Goal: Transaction & Acquisition: Subscribe to service/newsletter

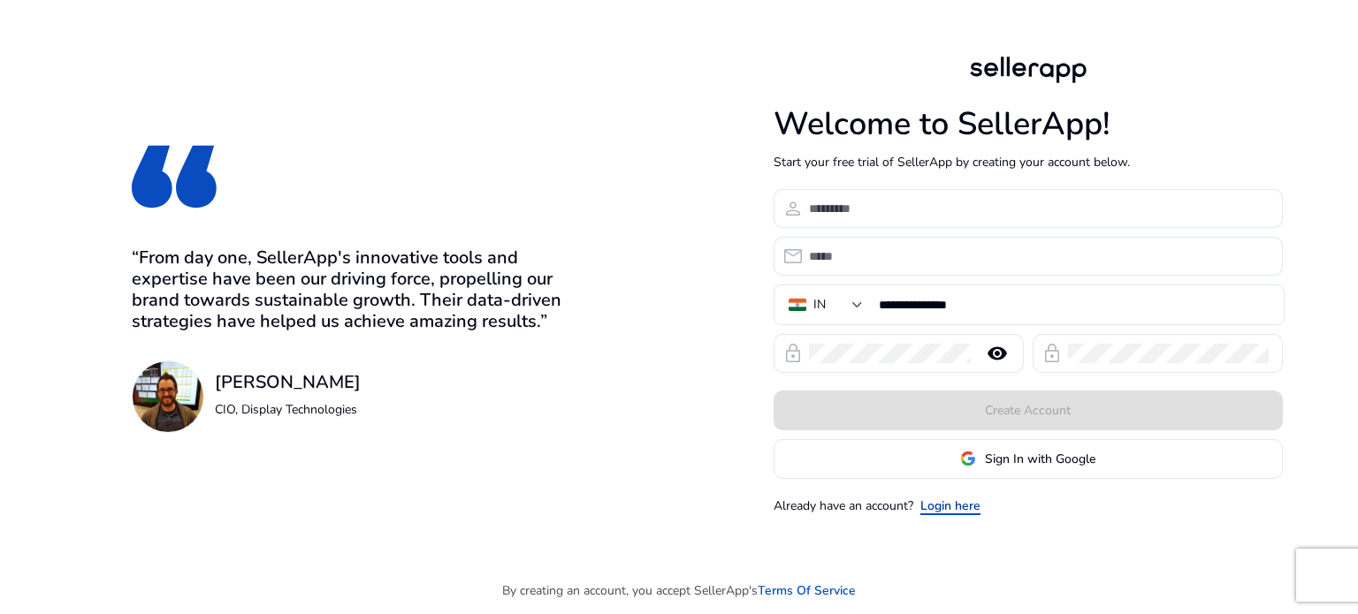
click at [952, 514] on link "Login here" at bounding box center [950, 506] width 60 height 19
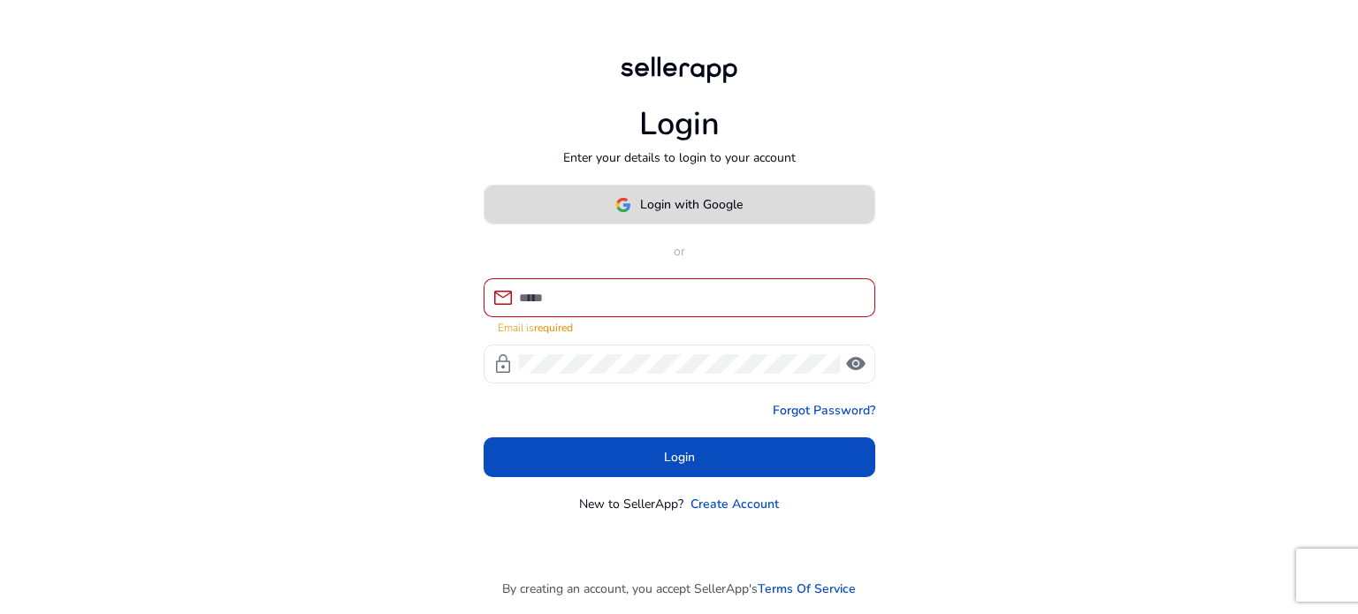
click at [719, 214] on span "Login with Google" at bounding box center [691, 204] width 103 height 19
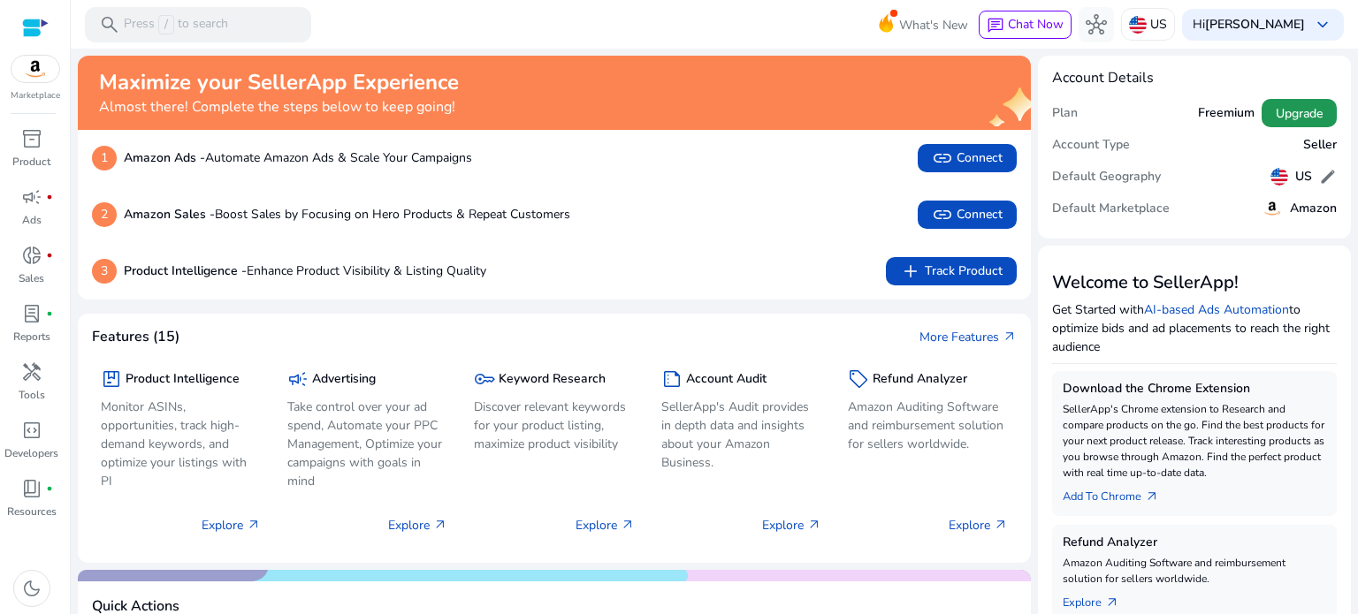
click at [1296, 115] on span "Upgrade" at bounding box center [1299, 113] width 47 height 19
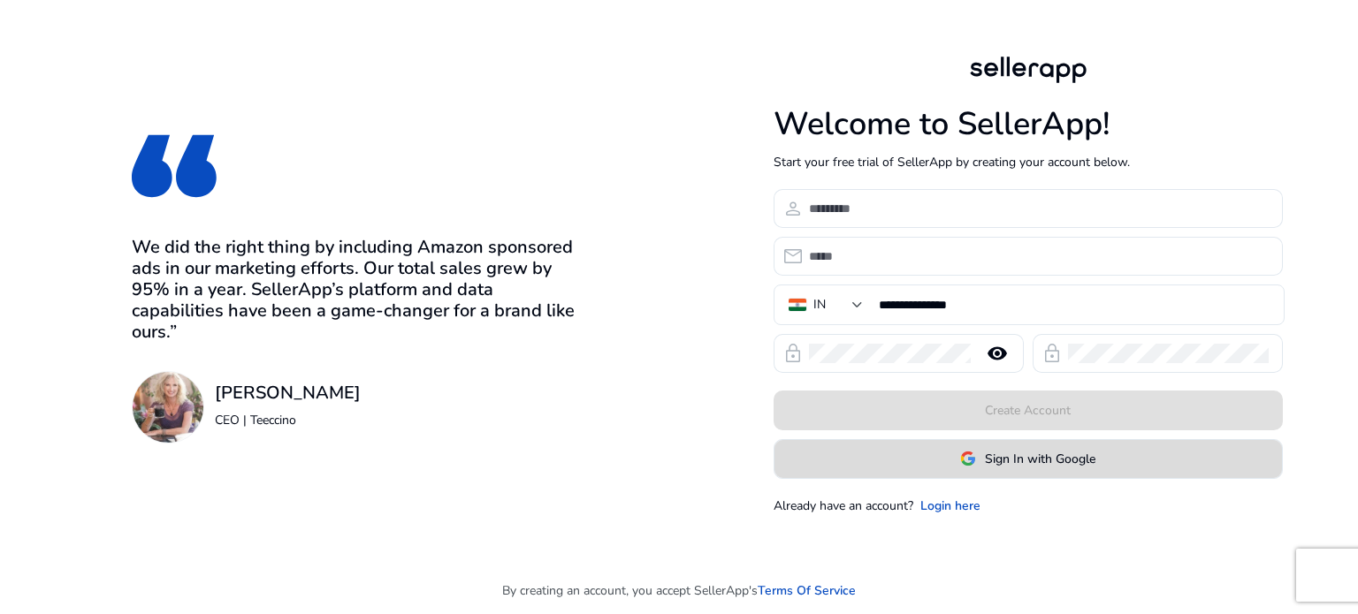
click at [1002, 454] on span "Sign In with Google" at bounding box center [1040, 459] width 111 height 19
